Goal: Task Accomplishment & Management: Manage account settings

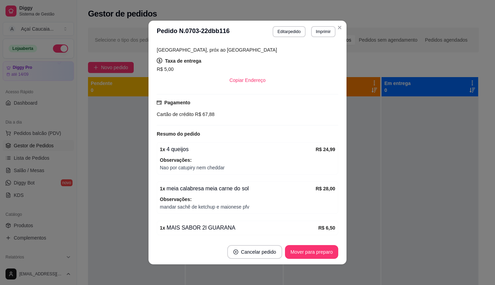
scroll to position [163, 0]
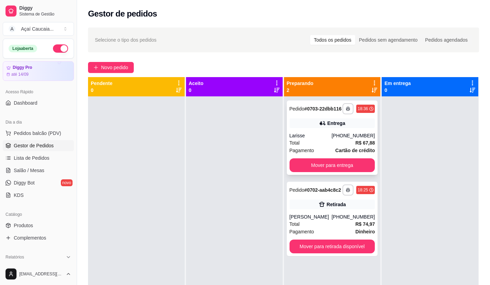
click at [303, 137] on div "Larisse" at bounding box center [311, 135] width 42 height 7
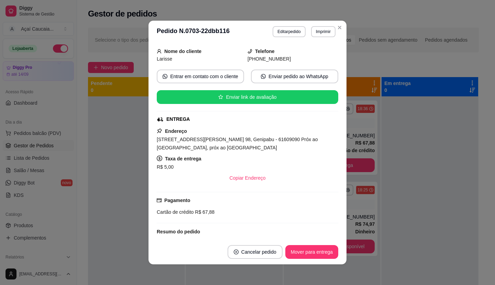
scroll to position [138, 0]
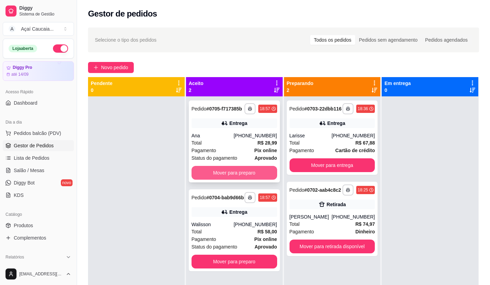
click at [217, 169] on button "Mover para preparo" at bounding box center [235, 173] width 86 height 14
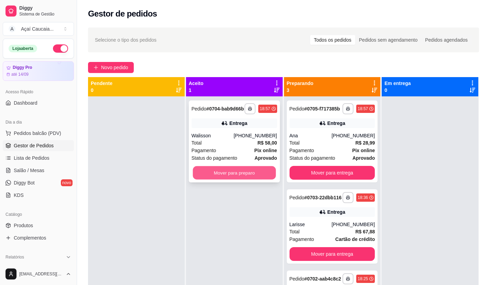
click at [228, 176] on button "Mover para preparo" at bounding box center [234, 172] width 83 height 13
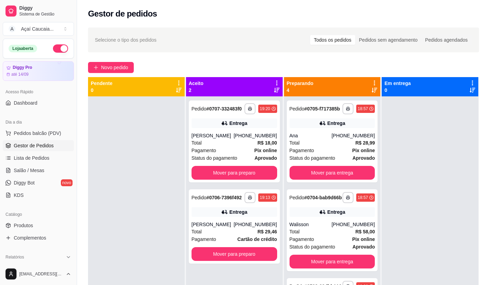
click at [228, 176] on button "Mover para preparo" at bounding box center [235, 173] width 86 height 14
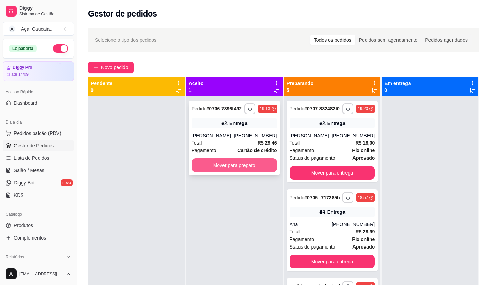
click at [225, 166] on button "Mover para preparo" at bounding box center [235, 165] width 86 height 14
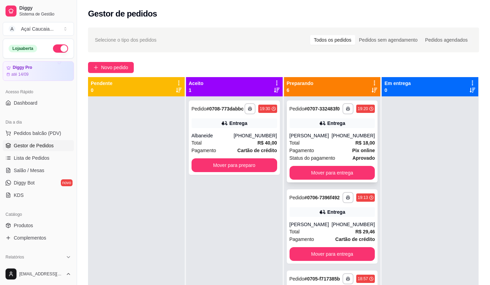
click at [307, 154] on span "Pagamento" at bounding box center [302, 150] width 25 height 8
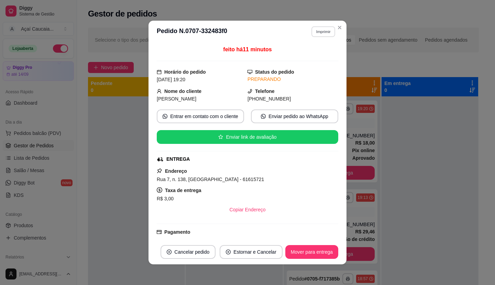
click at [322, 32] on button "Imprimir" at bounding box center [324, 31] width 24 height 11
click at [301, 53] on button "IMPRESSORA" at bounding box center [308, 55] width 48 height 11
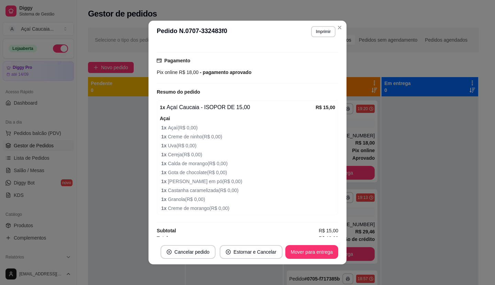
scroll to position [172, 0]
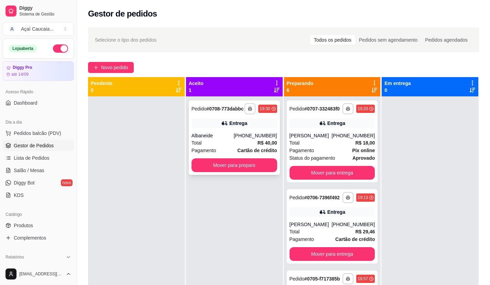
click at [233, 127] on div "Entrega" at bounding box center [238, 123] width 18 height 7
click at [230, 172] on button "Mover para preparo" at bounding box center [234, 165] width 83 height 13
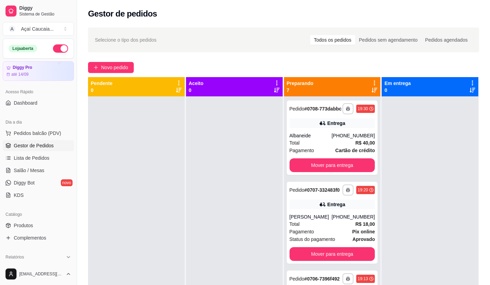
click at [189, 198] on div at bounding box center [234, 238] width 97 height 285
click at [27, 225] on span "Produtos" at bounding box center [23, 225] width 19 height 7
